Goal: Task Accomplishment & Management: Manage account settings

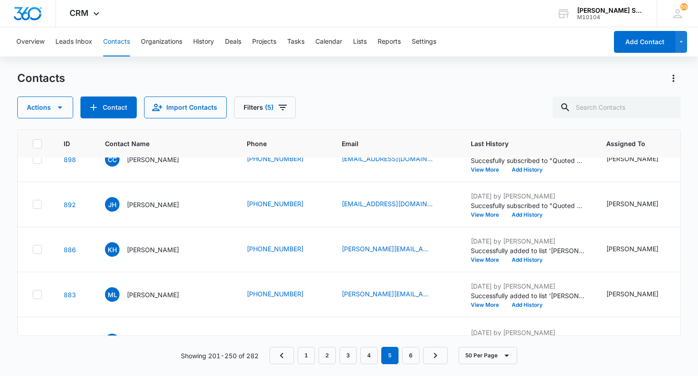
scroll to position [2046, 0]
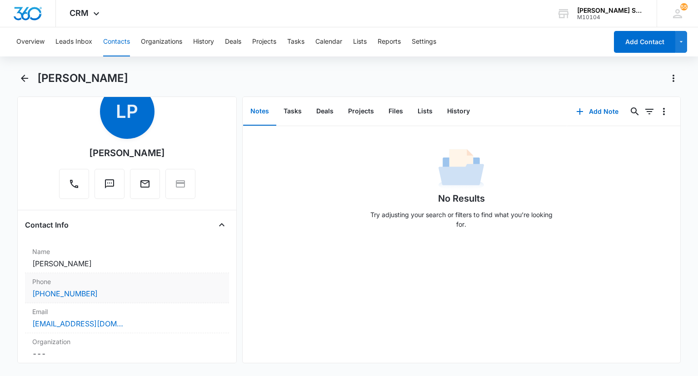
scroll to position [91, 0]
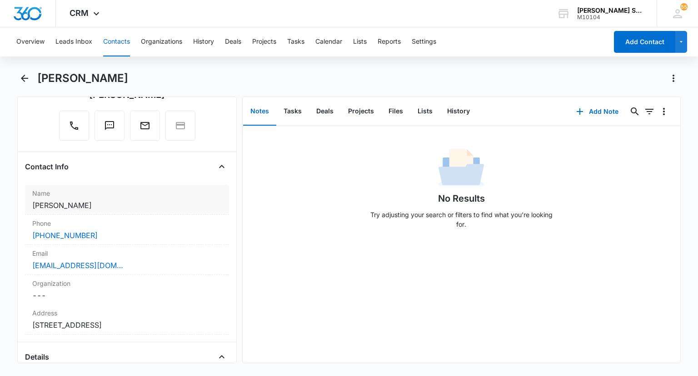
click at [89, 206] on dd "Cancel Save Changes [PERSON_NAME]" at bounding box center [126, 205] width 189 height 11
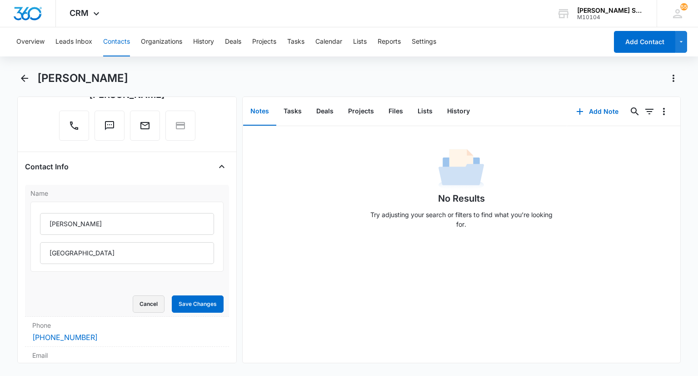
click at [139, 302] on button "Cancel" at bounding box center [149, 303] width 32 height 17
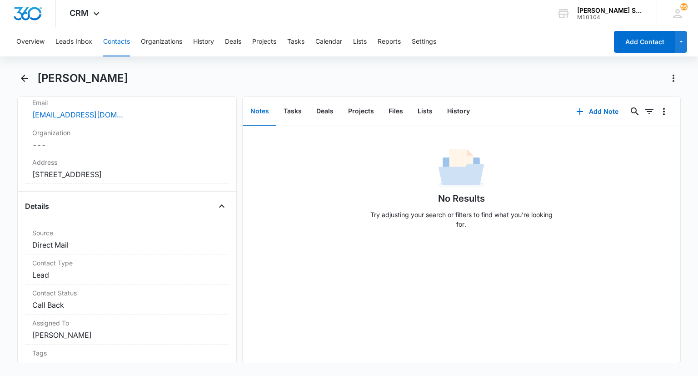
scroll to position [227, 0]
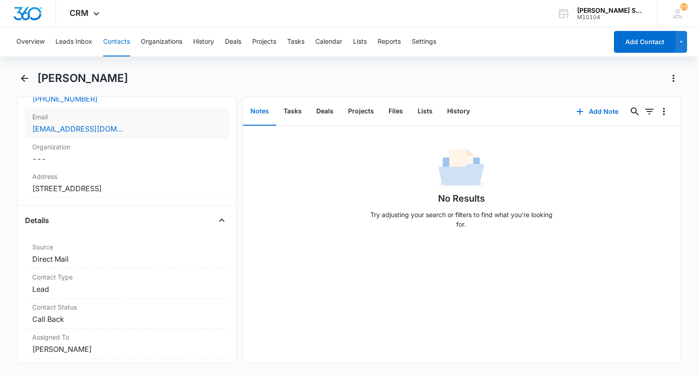
click at [117, 128] on div "[EMAIL_ADDRESS][DOMAIN_NAME]" at bounding box center [126, 128] width 189 height 11
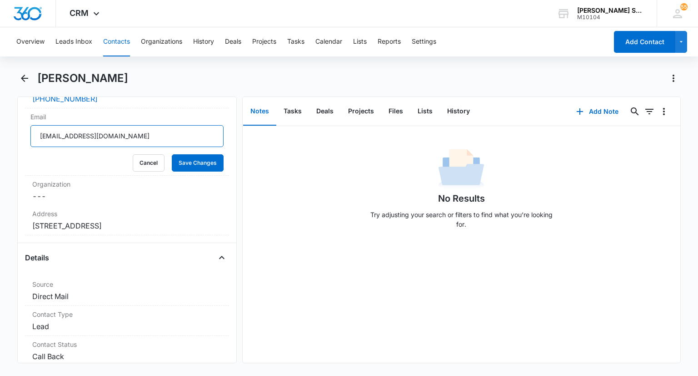
drag, startPoint x: 105, startPoint y: 140, endPoint x: 13, endPoint y: 141, distance: 92.8
click at [13, 141] on main "[PERSON_NAME] Remove LP [PERSON_NAME] Contact Info Name Cancel Save Changes [PE…" at bounding box center [349, 222] width 698 height 303
type input "[PERSON_NAME][EMAIL_ADDRESS][DOMAIN_NAME]"
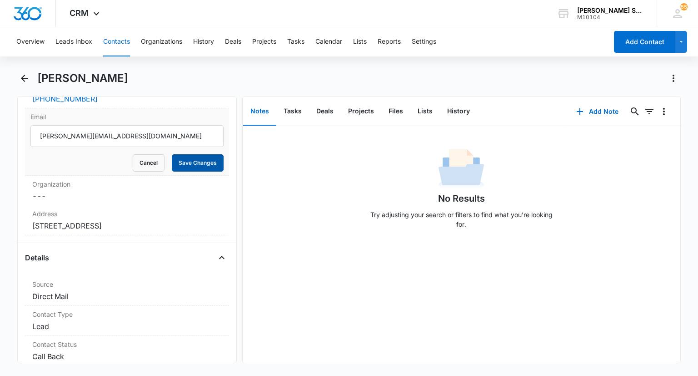
click at [181, 163] on button "Save Changes" at bounding box center [198, 162] width 52 height 17
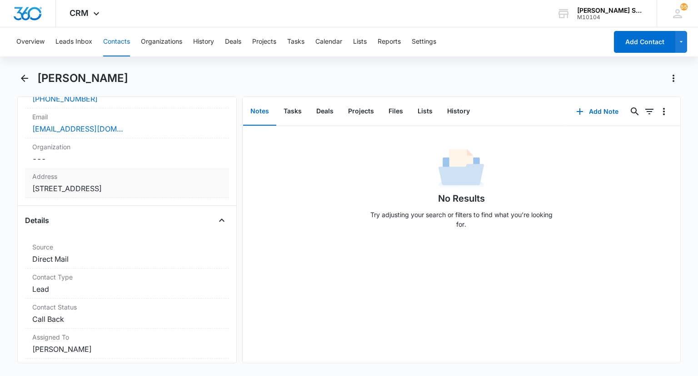
click at [94, 179] on label "Address" at bounding box center [126, 176] width 189 height 10
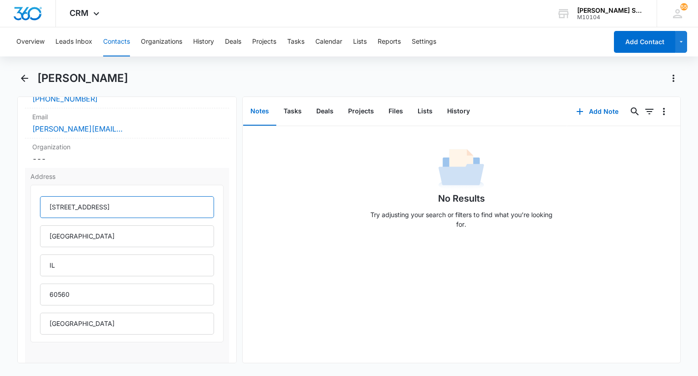
drag, startPoint x: 51, startPoint y: 206, endPoint x: 104, endPoint y: 211, distance: 53.1
click at [104, 211] on input "[STREET_ADDRESS]" at bounding box center [127, 207] width 174 height 22
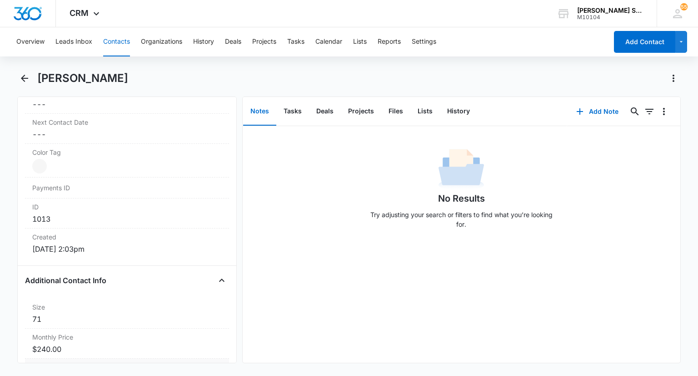
scroll to position [819, 0]
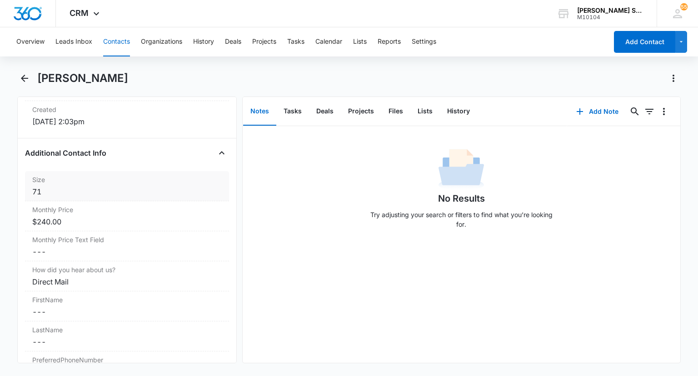
click at [65, 189] on div "71" at bounding box center [126, 191] width 189 height 11
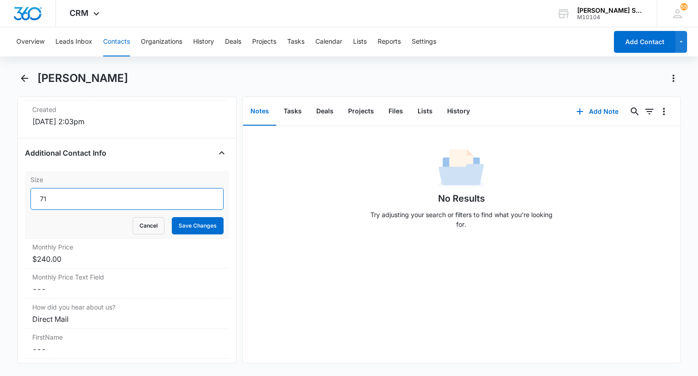
drag, startPoint x: 65, startPoint y: 193, endPoint x: 38, endPoint y: 194, distance: 27.3
click at [39, 194] on input "71" at bounding box center [126, 199] width 193 height 22
type input "100"
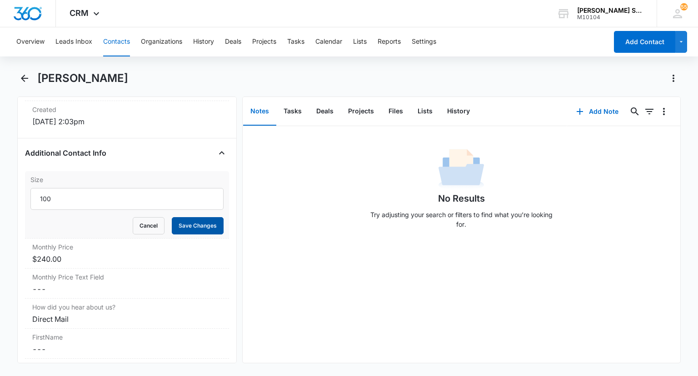
click at [179, 222] on button "Save Changes" at bounding box center [198, 225] width 52 height 17
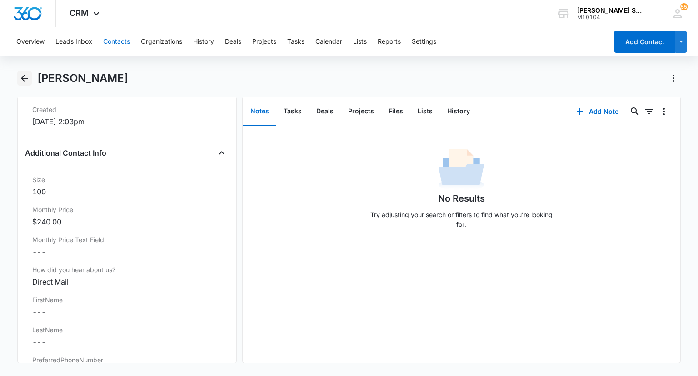
click at [27, 81] on icon "Back" at bounding box center [24, 78] width 11 height 11
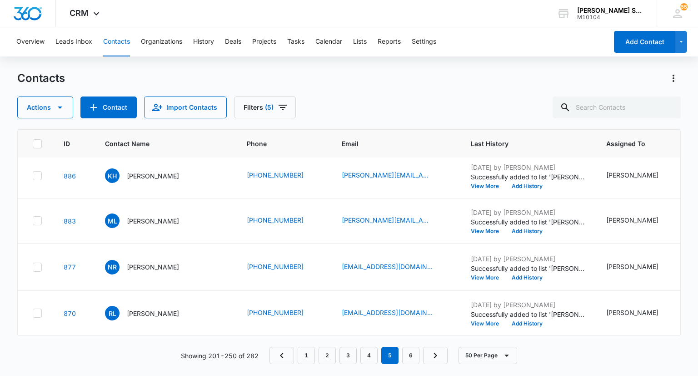
scroll to position [2410, 0]
